Goal: Information Seeking & Learning: Learn about a topic

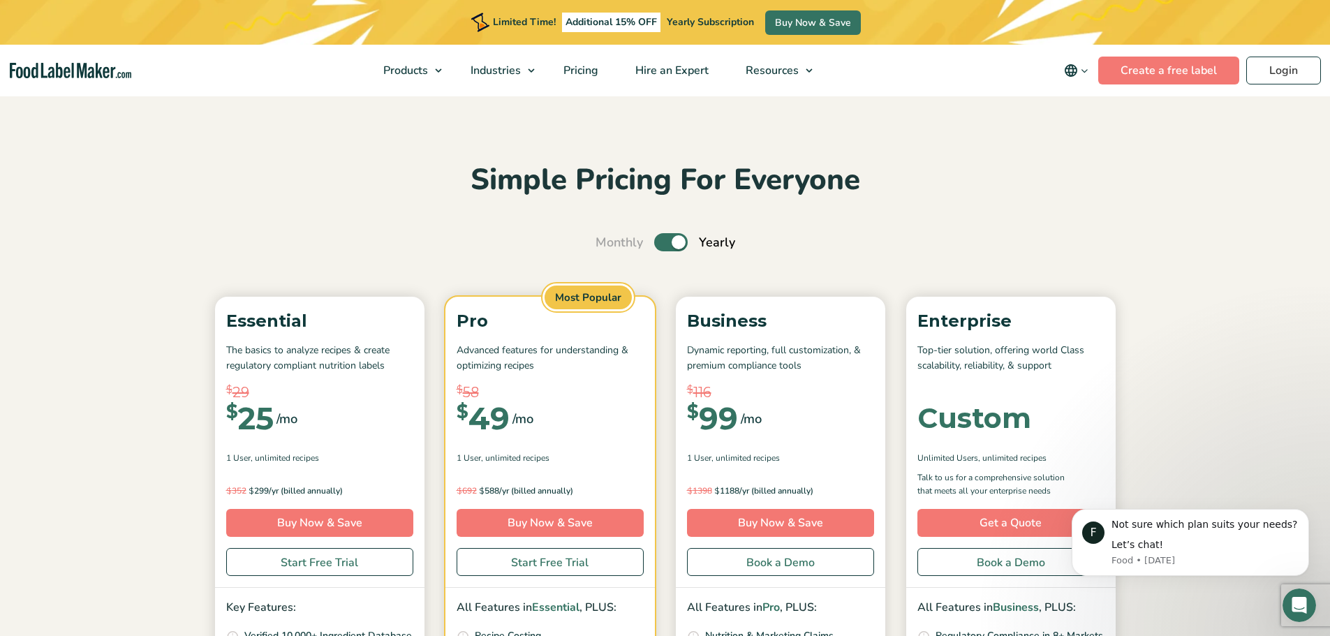
click at [664, 242] on label "Toggle" at bounding box center [671, 242] width 34 height 18
click at [608, 242] on input "Toggle" at bounding box center [602, 242] width 9 height 9
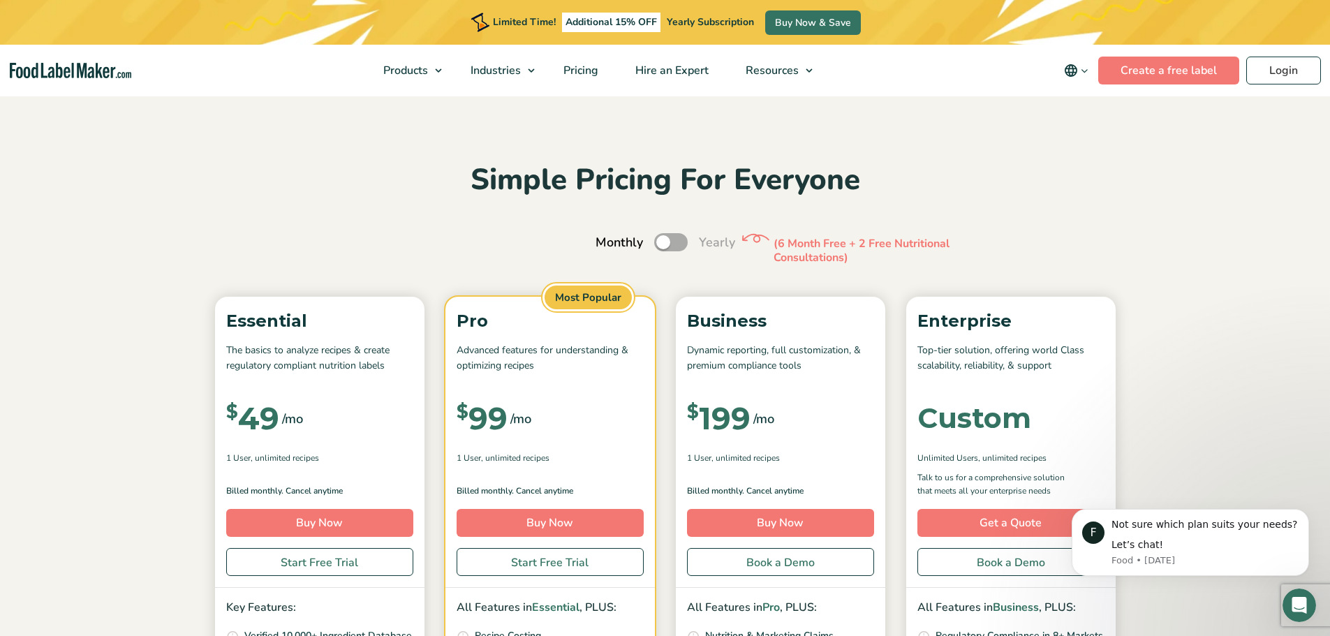
click at [679, 244] on label "Toggle" at bounding box center [671, 242] width 34 height 18
click at [608, 244] on input "Toggle" at bounding box center [602, 242] width 9 height 9
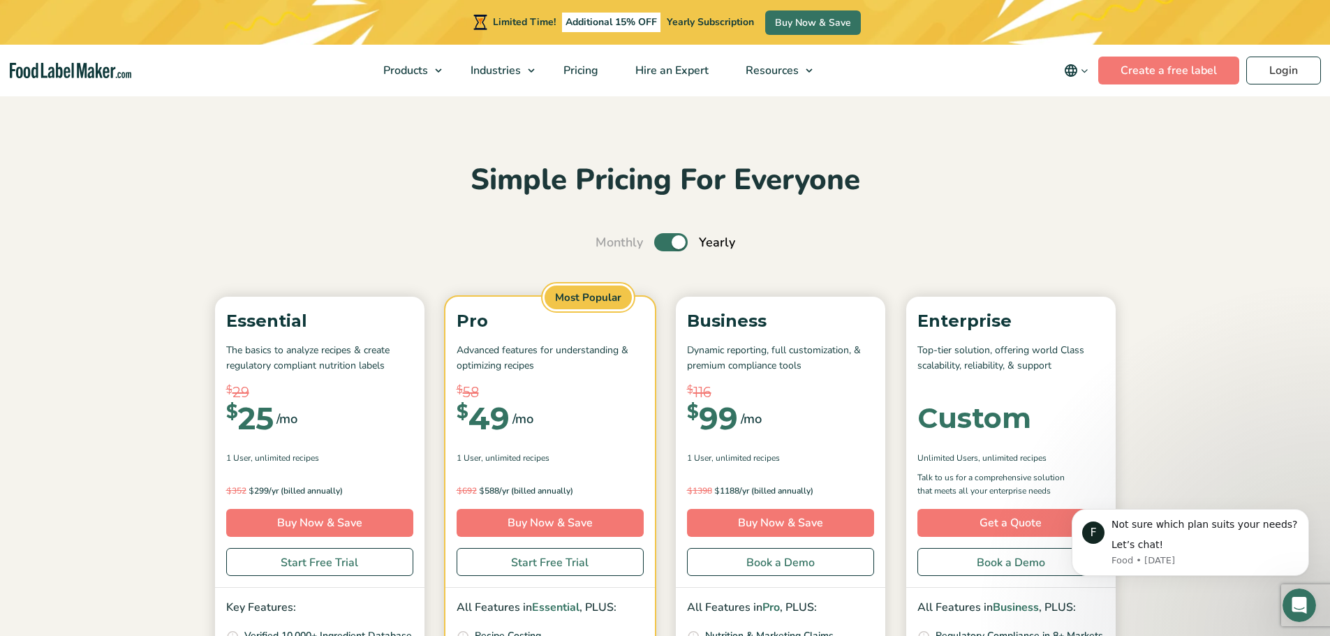
click at [660, 247] on label "Toggle" at bounding box center [671, 242] width 34 height 18
click at [608, 247] on input "Toggle" at bounding box center [602, 242] width 9 height 9
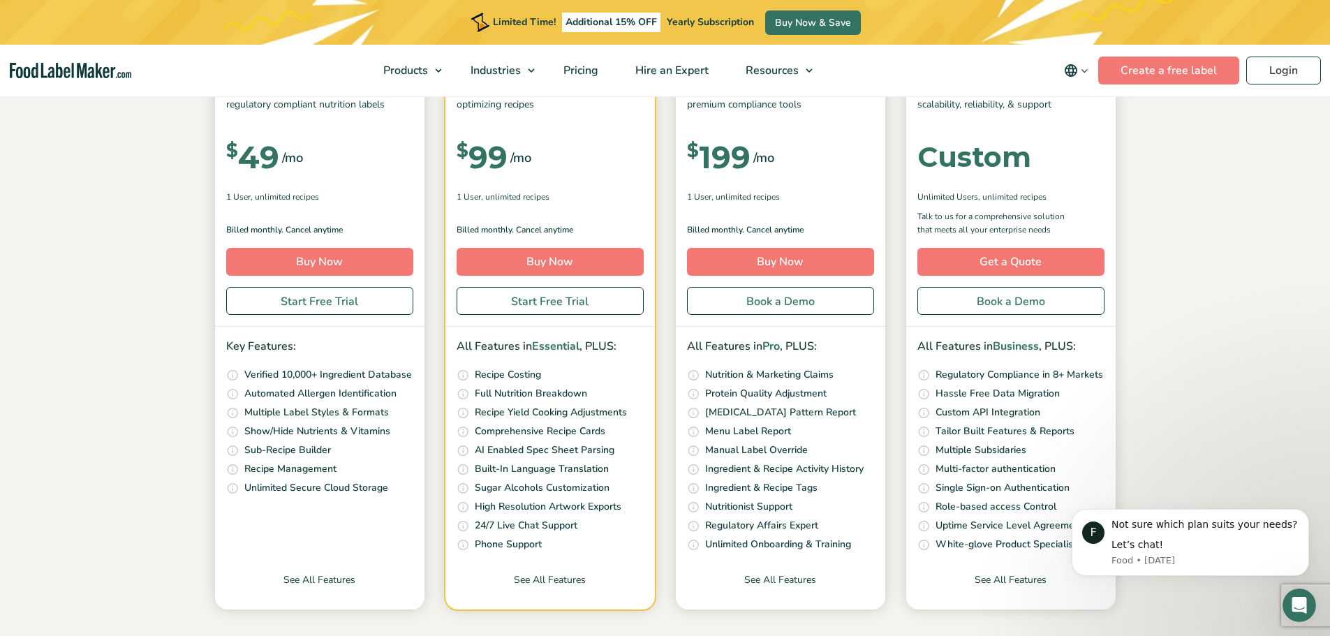
scroll to position [279, 0]
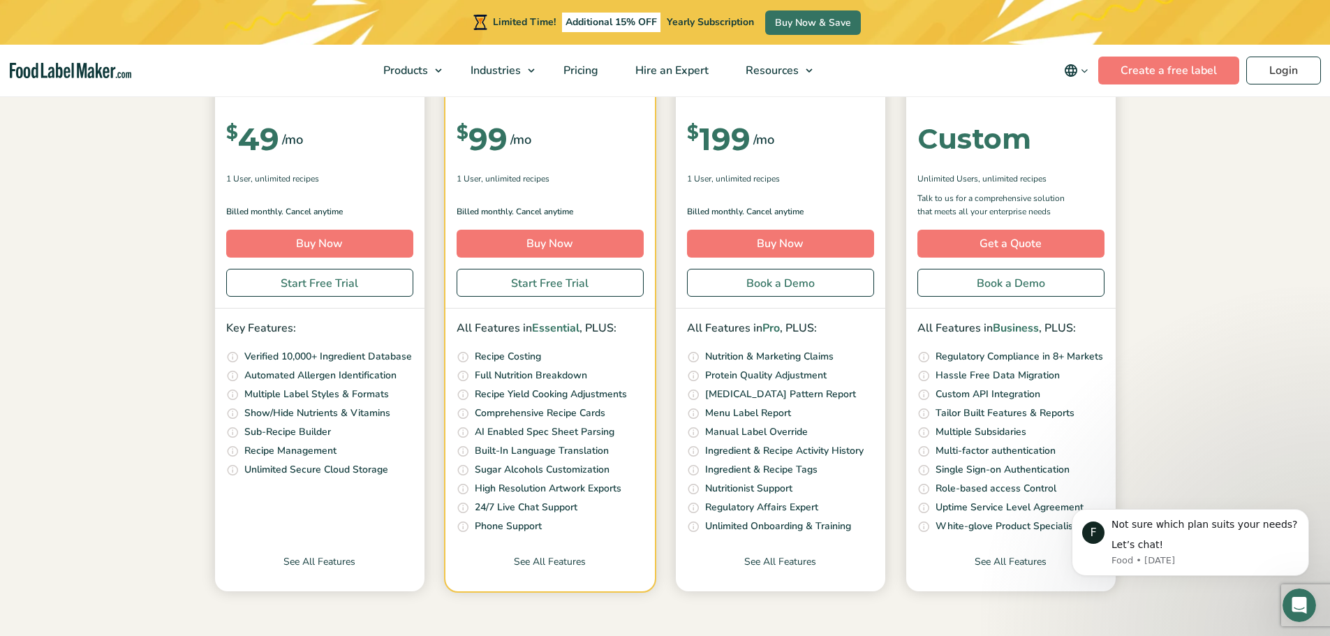
click at [617, 20] on span "Additional 15% OFF" at bounding box center [611, 23] width 98 height 20
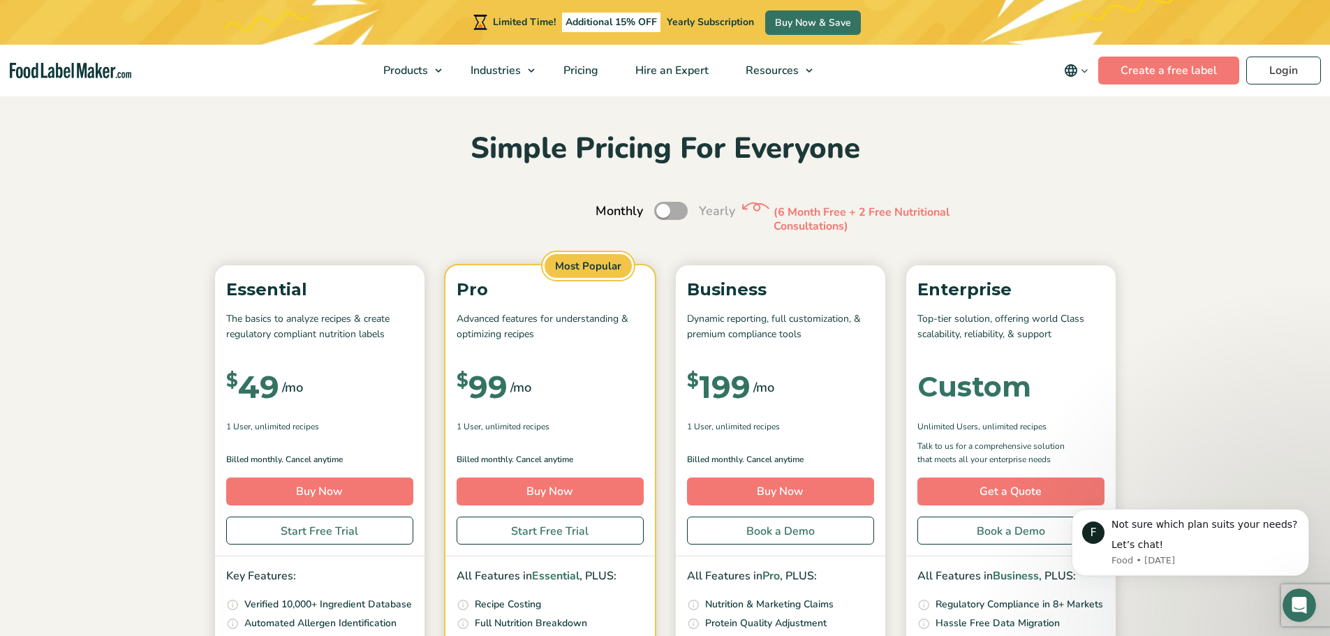
scroll to position [0, 0]
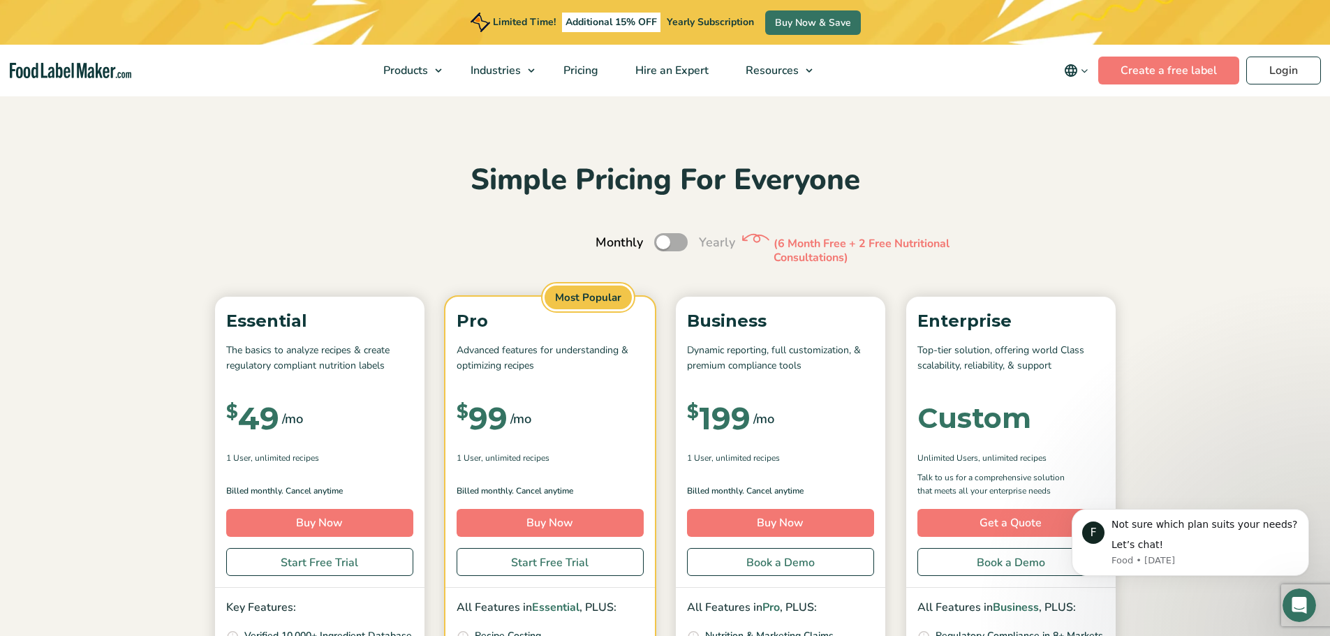
click at [684, 242] on label "Toggle" at bounding box center [671, 242] width 34 height 18
click at [608, 242] on input "Toggle" at bounding box center [602, 242] width 9 height 9
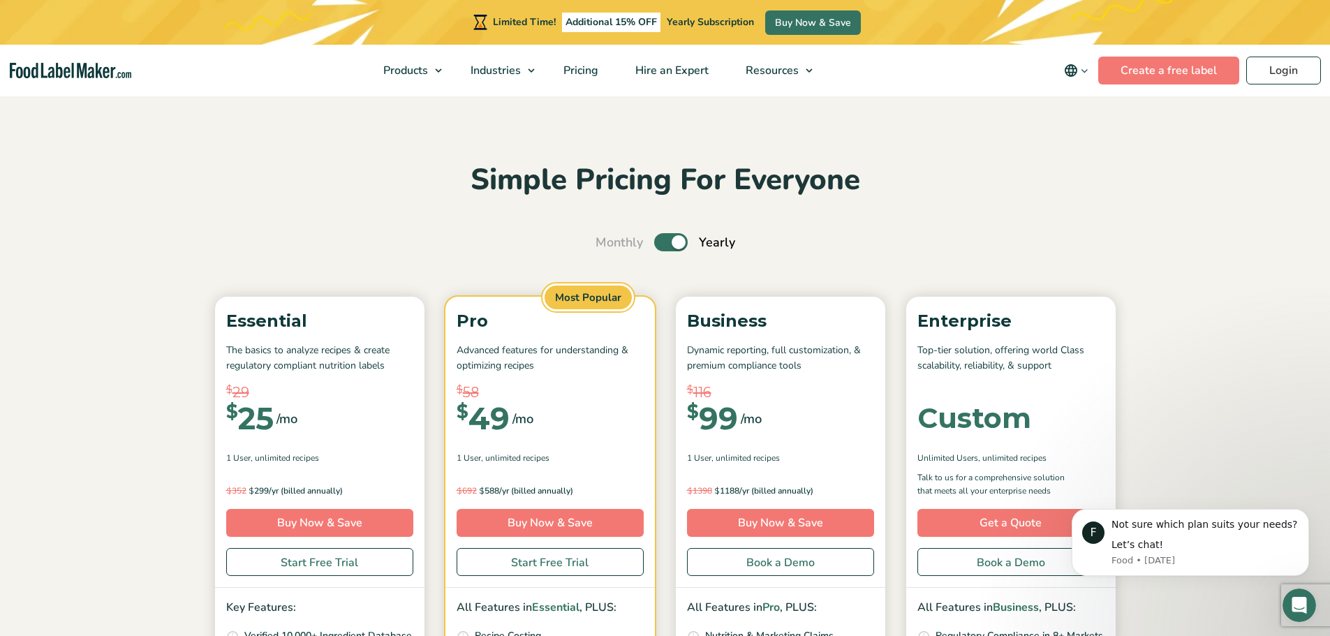
click at [660, 242] on label "Toggle" at bounding box center [671, 242] width 34 height 18
click at [608, 242] on input "Toggle" at bounding box center [602, 242] width 9 height 9
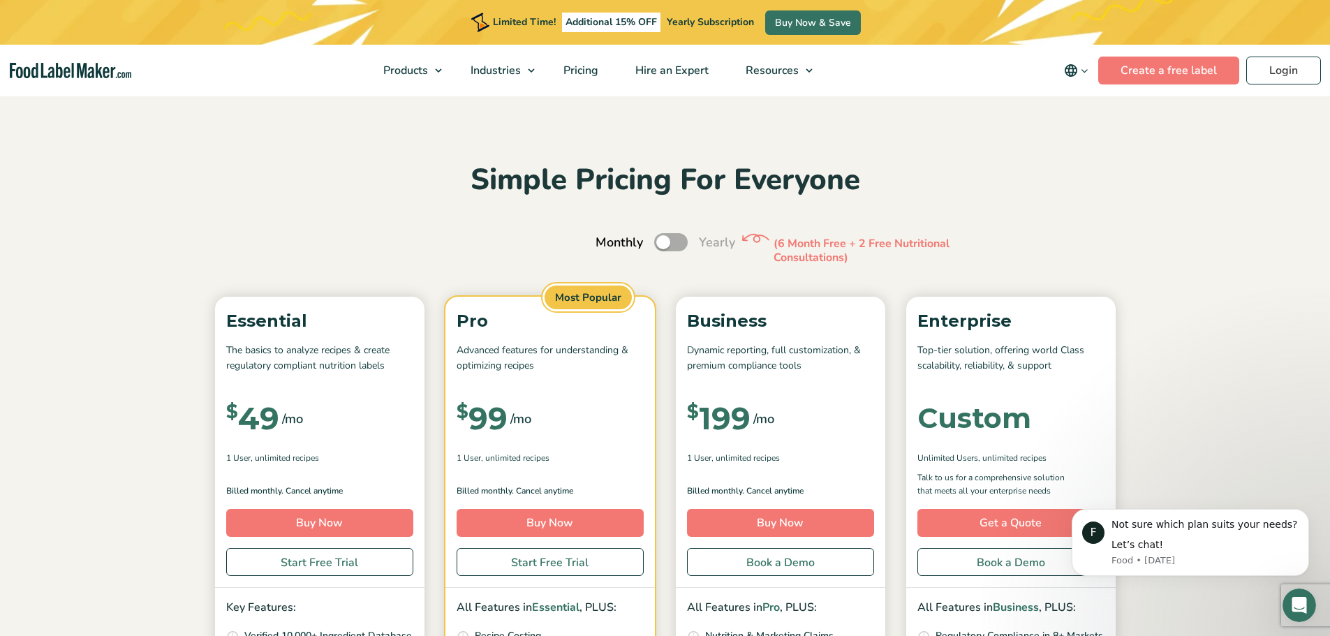
click at [679, 245] on label "Toggle" at bounding box center [671, 242] width 34 height 18
click at [608, 245] on input "Toggle" at bounding box center [602, 242] width 9 height 9
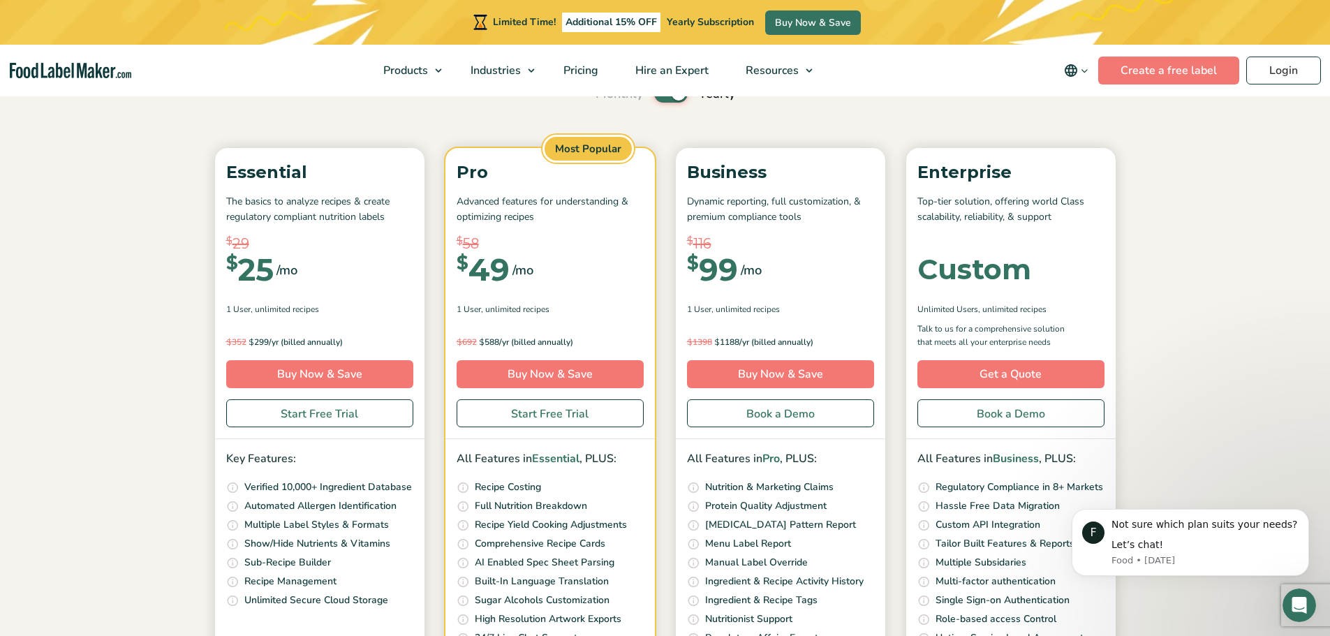
scroll to position [70, 0]
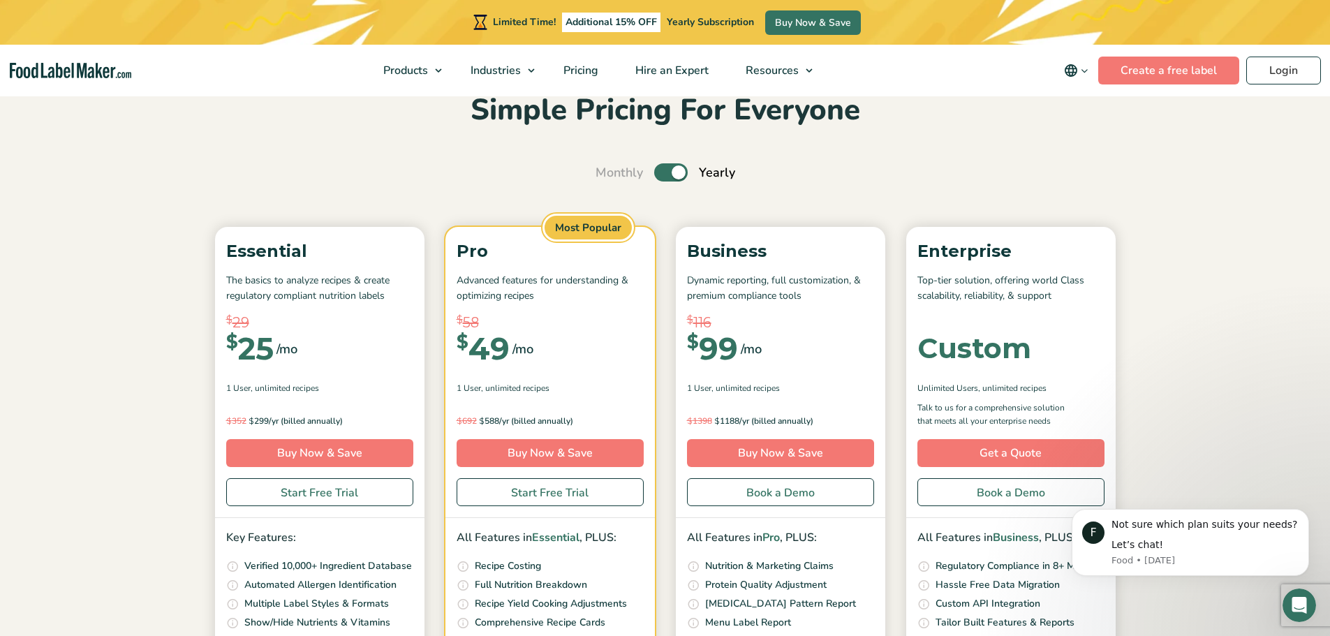
click at [665, 175] on label "Toggle" at bounding box center [671, 172] width 34 height 18
click at [608, 175] on input "Toggle" at bounding box center [602, 172] width 9 height 9
checkbox input "false"
